Goal: Task Accomplishment & Management: Use online tool/utility

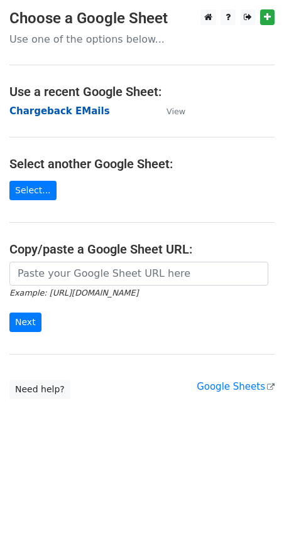
click at [65, 110] on strong "Chargeback EMails" at bounding box center [59, 111] width 100 height 11
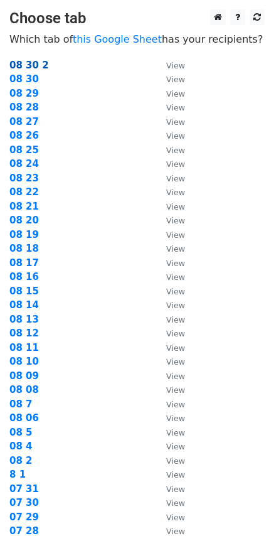
click at [22, 65] on strong "08 30 2" at bounding box center [29, 65] width 40 height 11
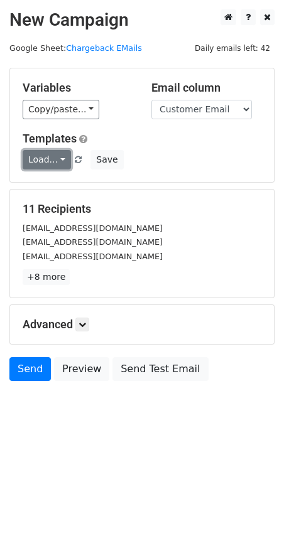
click at [63, 167] on link "Load..." at bounding box center [47, 159] width 48 height 19
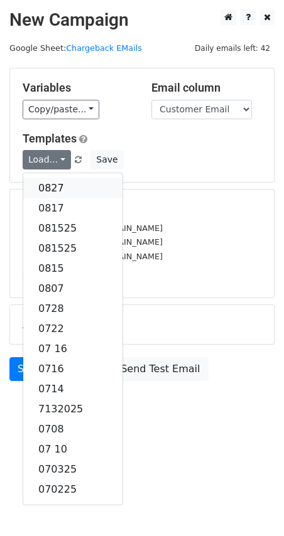
click at [62, 182] on link "0827" at bounding box center [72, 188] width 99 height 20
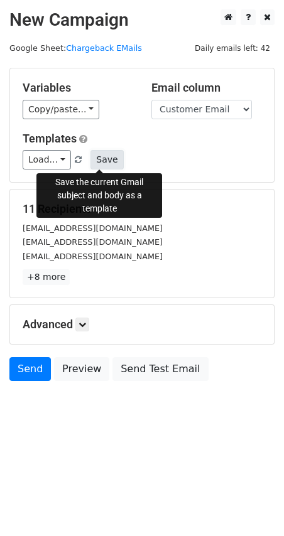
click at [102, 158] on button "Save" at bounding box center [106, 159] width 33 height 19
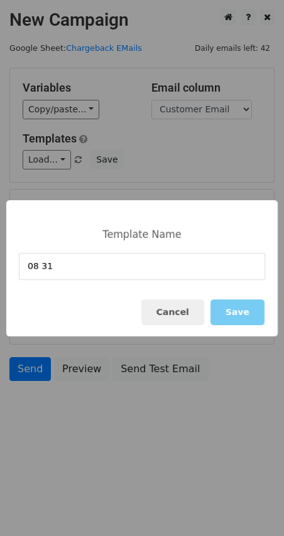
type input "08 31"
click at [235, 305] on button "Save" at bounding box center [237, 313] width 54 height 26
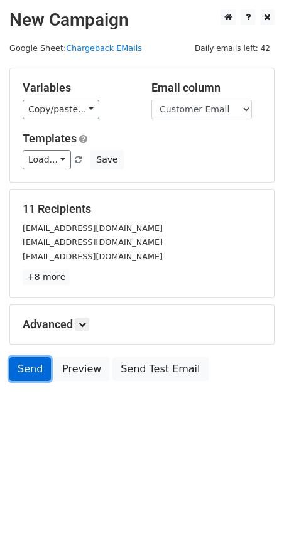
click at [28, 374] on link "Send" at bounding box center [29, 369] width 41 height 24
